Goal: Task Accomplishment & Management: Manage account settings

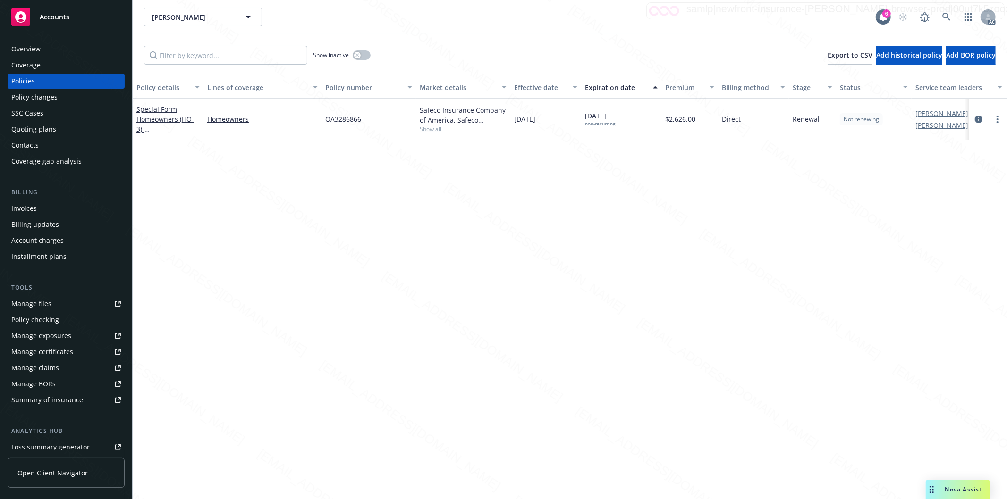
click at [539, 430] on div "Policy details Lines of coverage Policy number Market details Effective date Ex…" at bounding box center [570, 288] width 874 height 424
click at [945, 13] on icon at bounding box center [946, 17] width 8 height 8
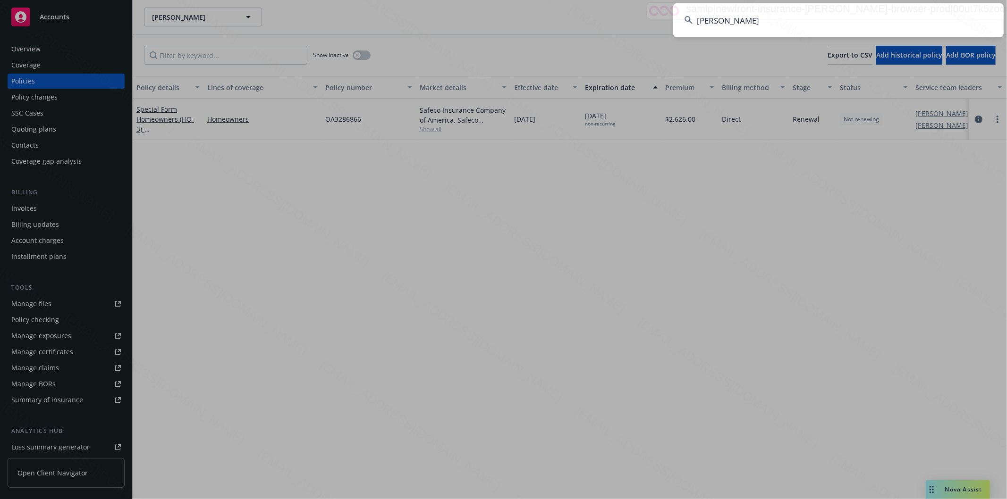
type input "[PERSON_NAME]"
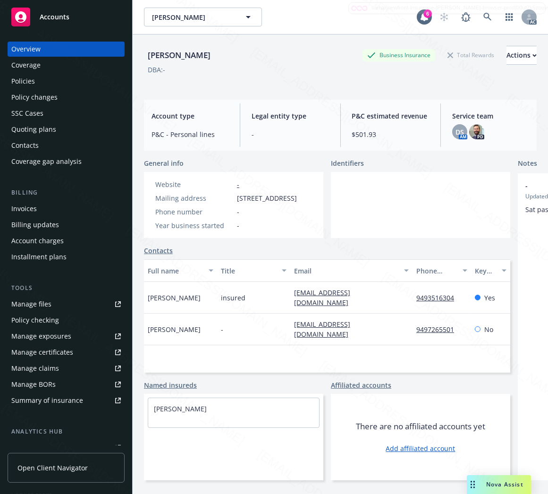
click at [9, 79] on link "Policies" at bounding box center [66, 81] width 117 height 15
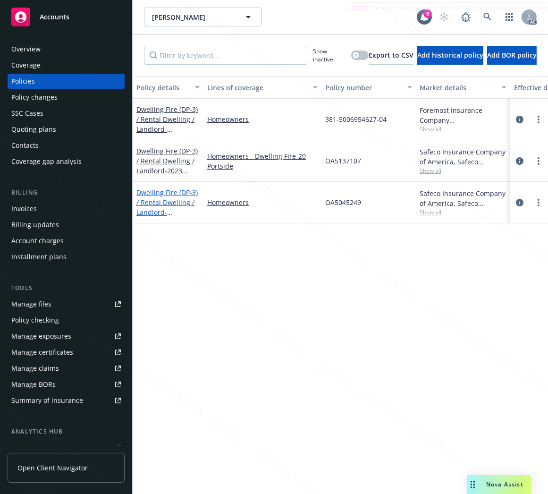
click at [176, 201] on link "Dwelling Fire (DP-3) / Rental Dwelling / Landlord - [PERSON_NAME] - [GEOGRAPHIC…" at bounding box center [166, 212] width 61 height 49
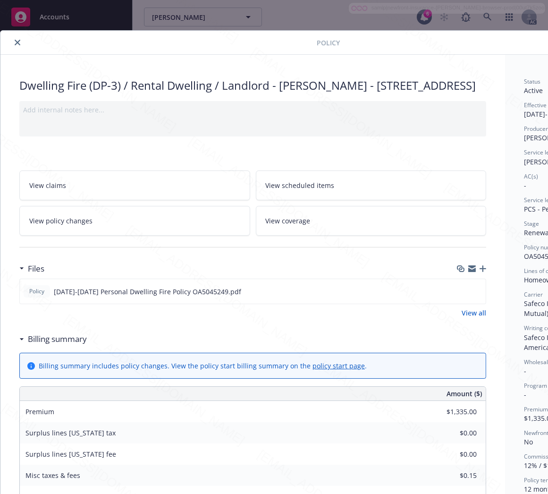
click at [67, 345] on h3 "Billing summary" at bounding box center [57, 339] width 59 height 12
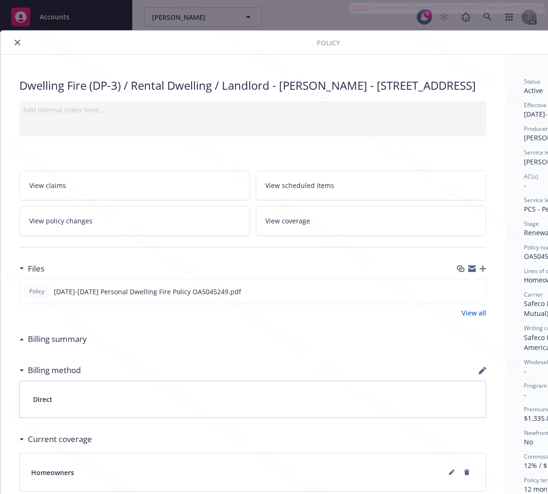
scroll to position [0, 109]
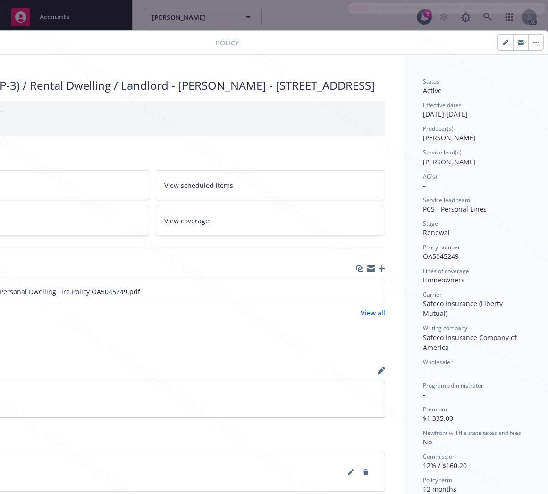
click at [439, 257] on span "OA5045249" at bounding box center [441, 256] width 36 height 9
copy span "OA5045249"
click at [356, 295] on icon "download file" at bounding box center [360, 291] width 8 height 8
click at [528, 41] on button "button" at bounding box center [535, 42] width 15 height 15
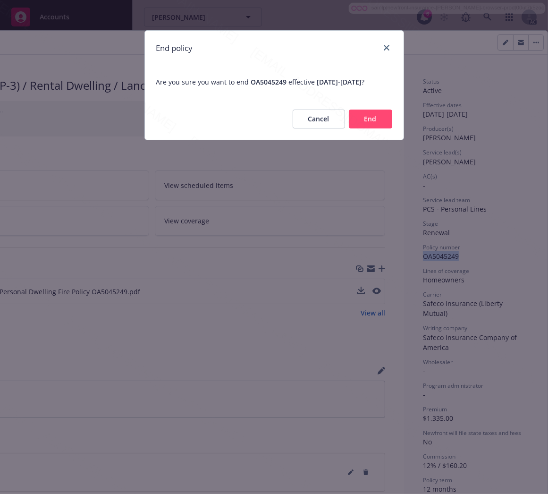
click at [371, 128] on button "End" at bounding box center [370, 119] width 43 height 19
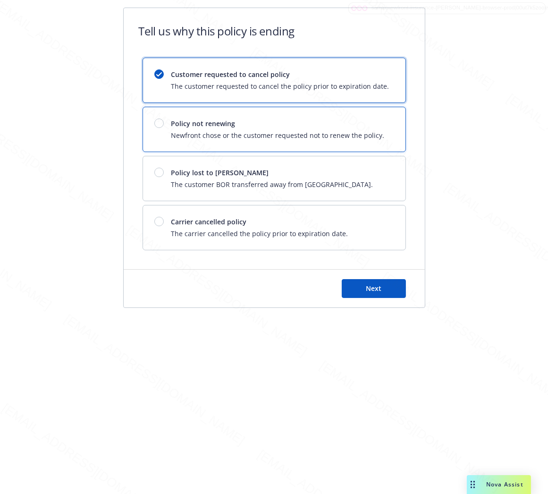
click at [371, 132] on span "Newfront chose or the customer requested not to renew the policy." at bounding box center [277, 135] width 213 height 10
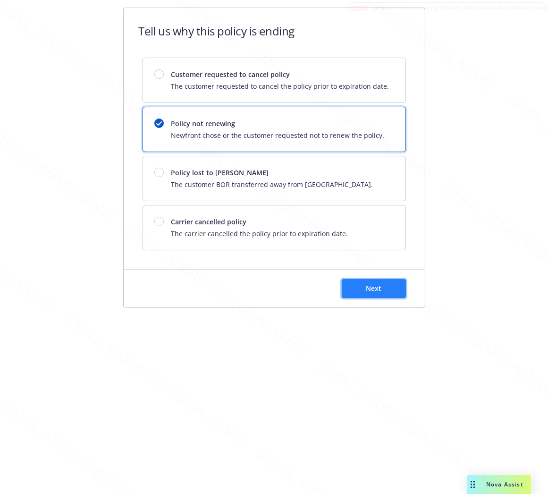
click at [391, 291] on button "Next" at bounding box center [374, 288] width 64 height 19
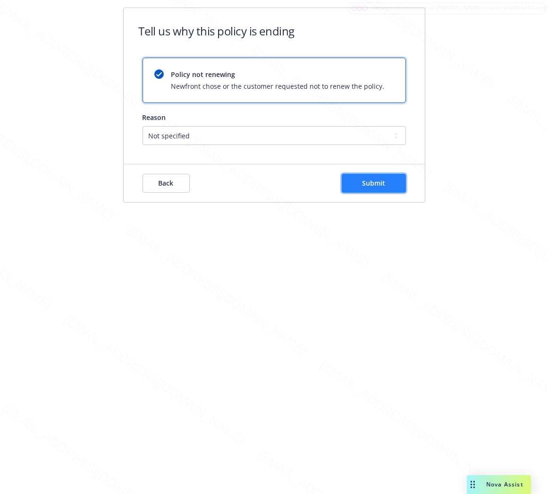
click at [366, 183] on span "Submit" at bounding box center [373, 182] width 23 height 9
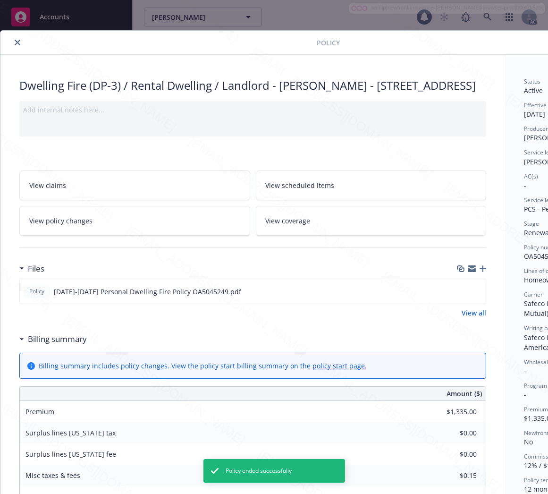
scroll to position [28, 0]
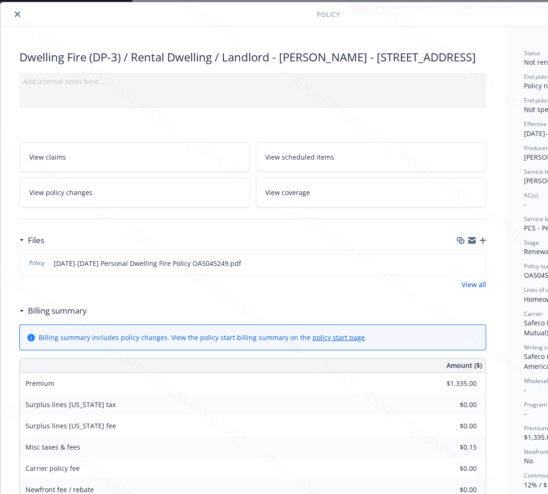
click at [15, 13] on icon "close" at bounding box center [18, 14] width 6 height 6
